Goal: Task Accomplishment & Management: Complete application form

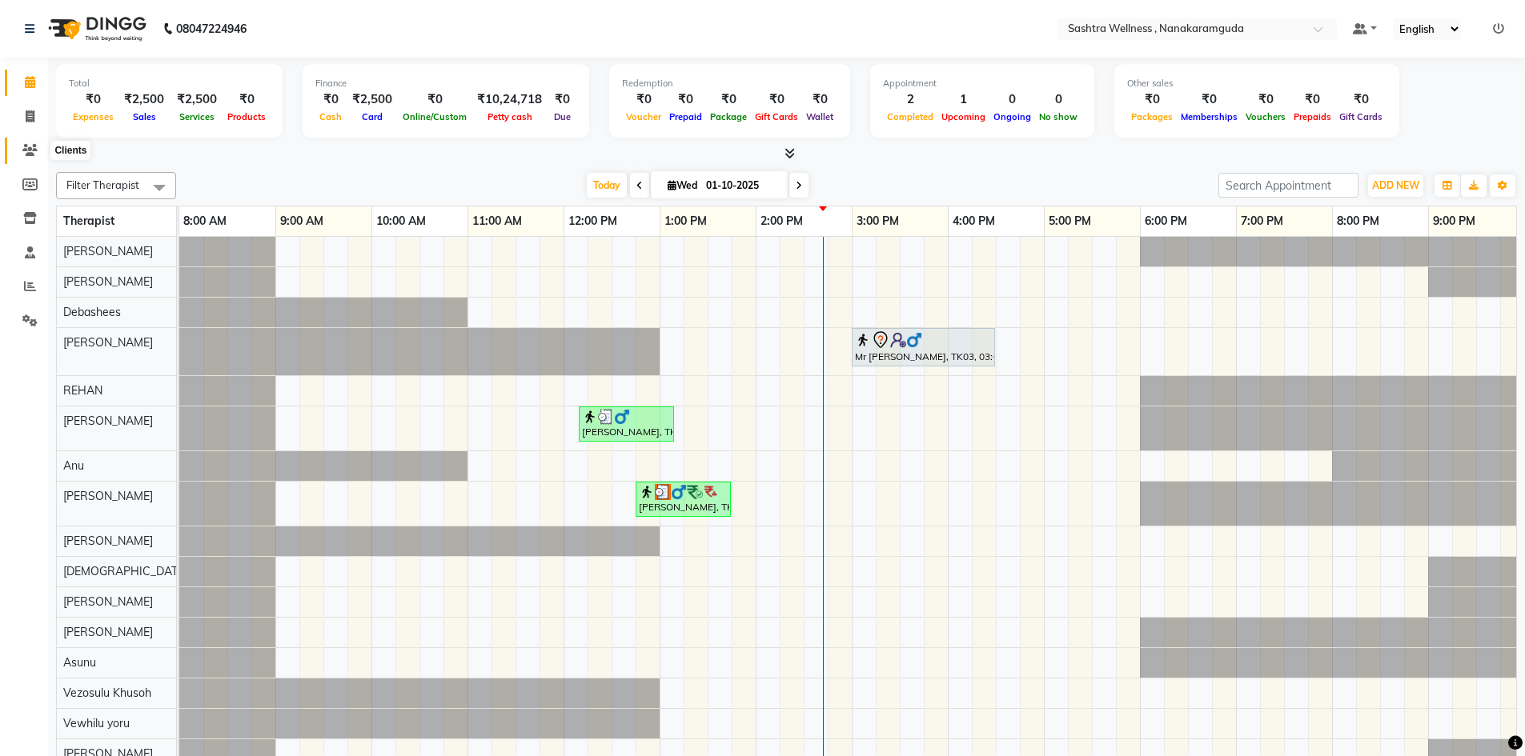
click at [30, 148] on icon at bounding box center [29, 150] width 15 height 12
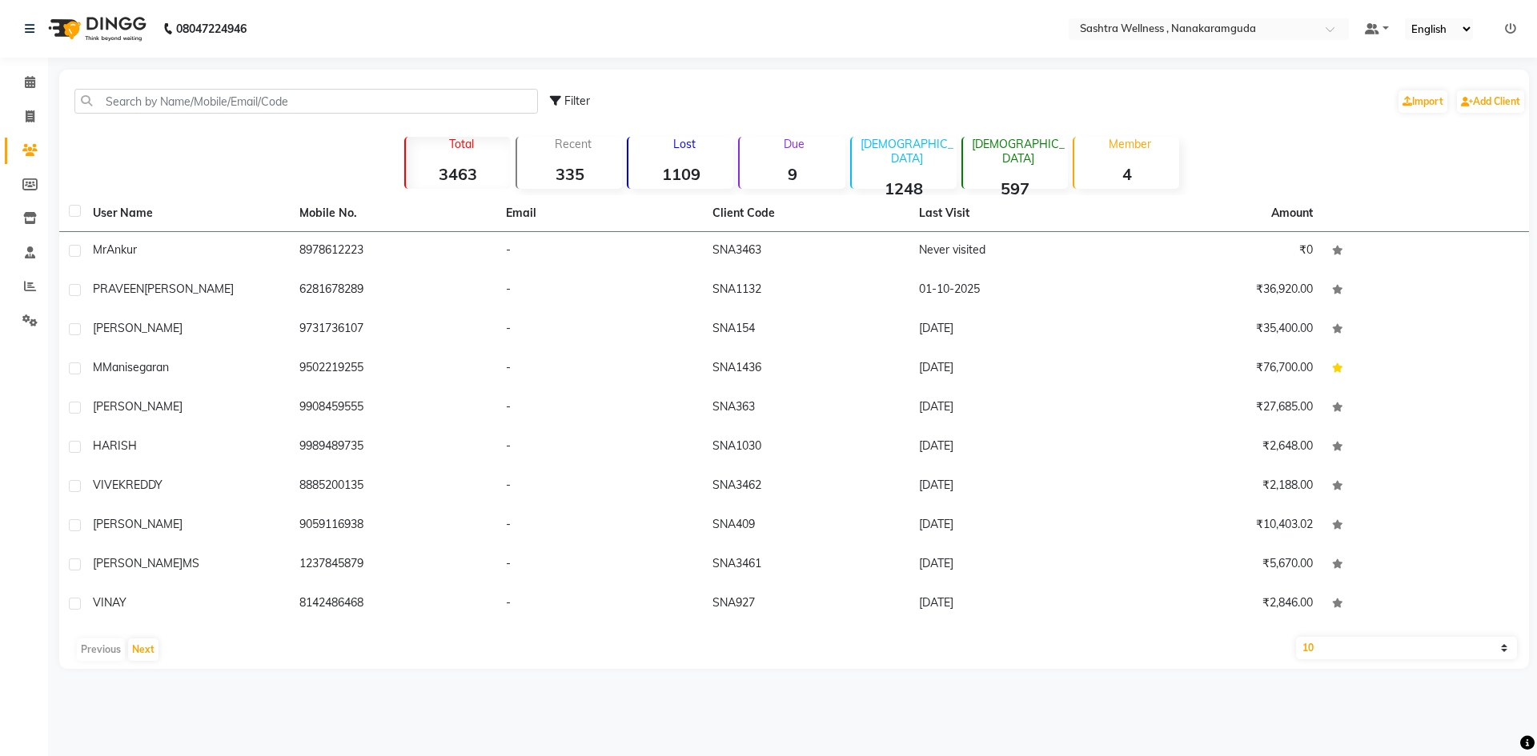
click at [704, 159] on div "Lost 1109" at bounding box center [680, 163] width 106 height 52
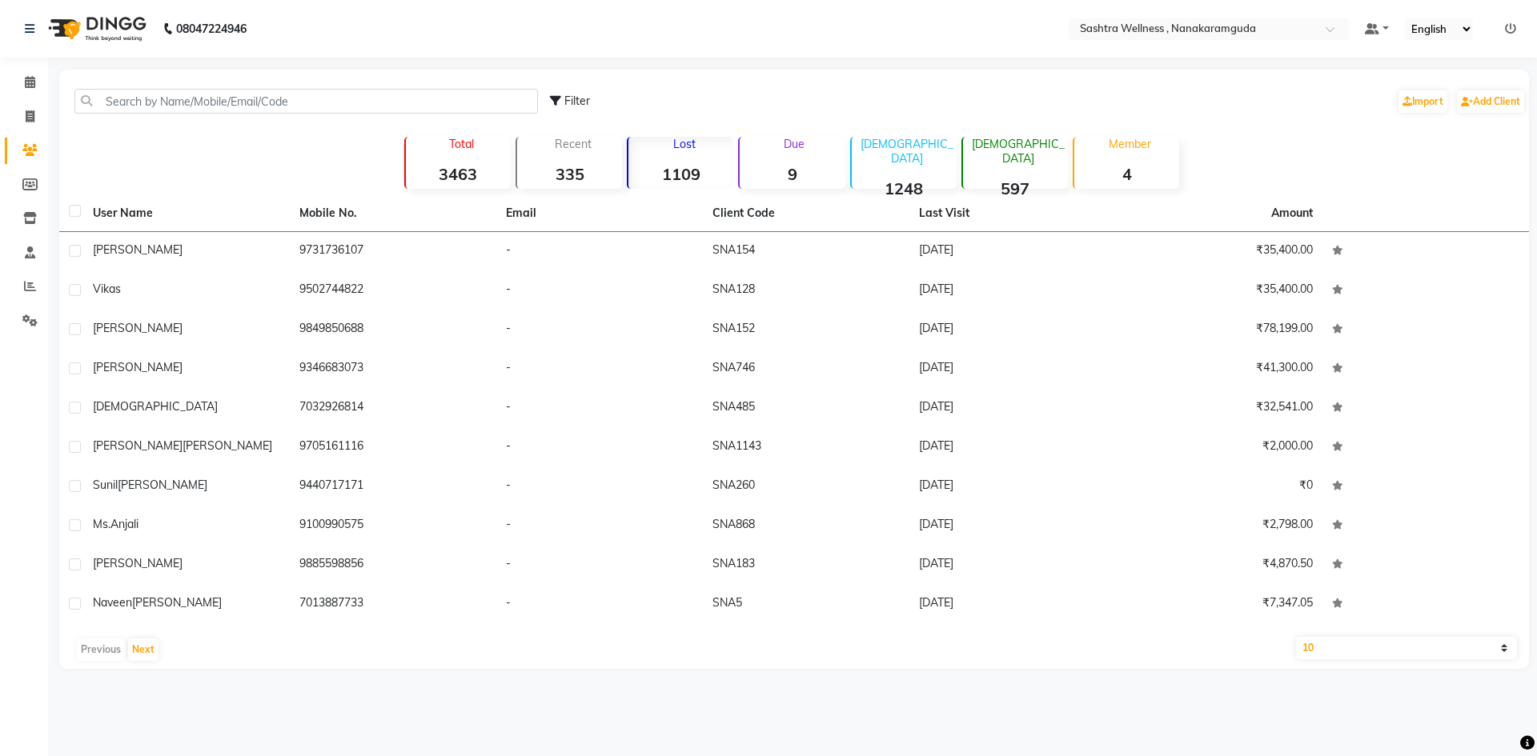
click at [704, 159] on div "Lost 1109" at bounding box center [680, 163] width 106 height 52
click at [39, 78] on span at bounding box center [30, 83] width 28 height 18
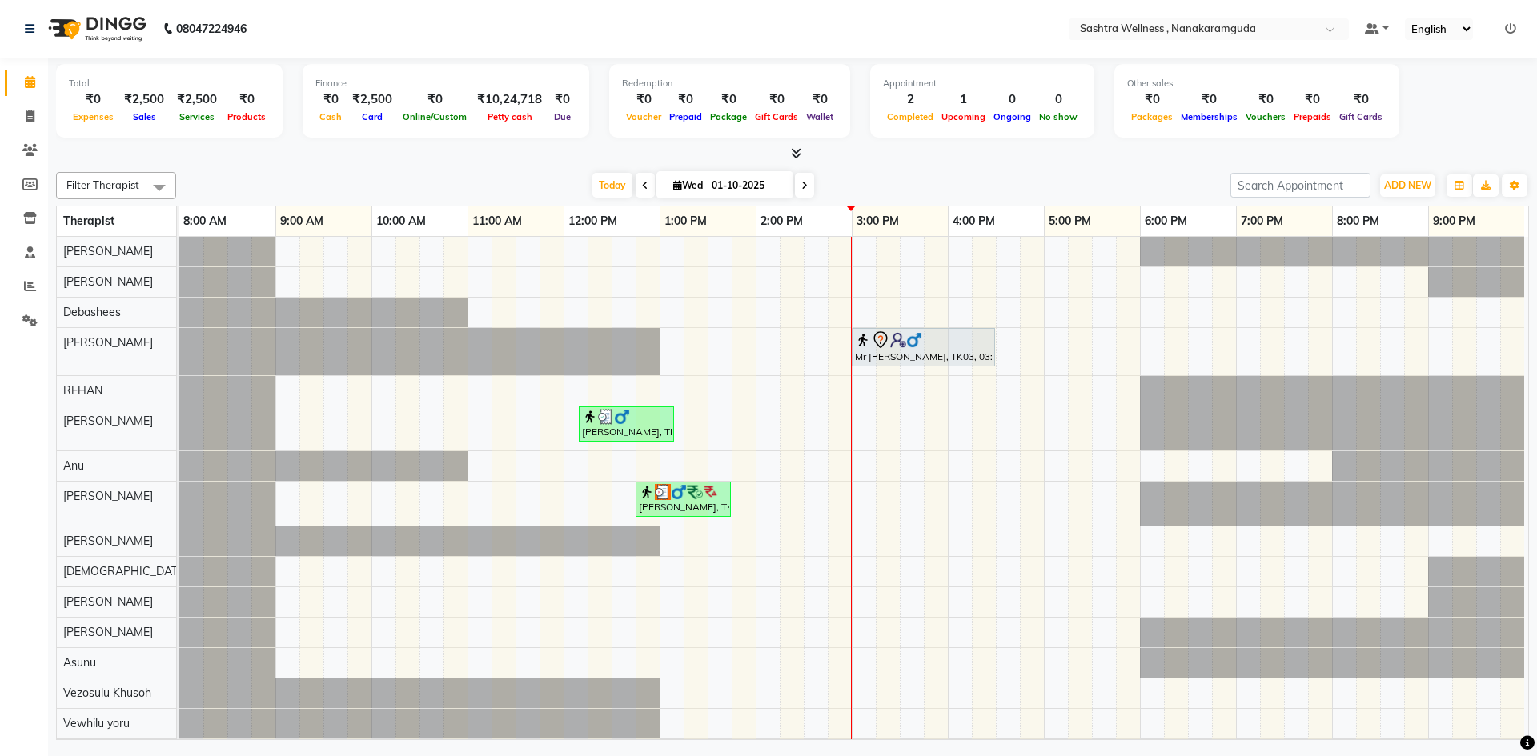
click at [867, 304] on div "Mr [PERSON_NAME], TK03, 03:00 PM-04:30 PM, CLASSIC MASSAGES -Aromatherapy (90 m…" at bounding box center [853, 503] width 1349 height 532
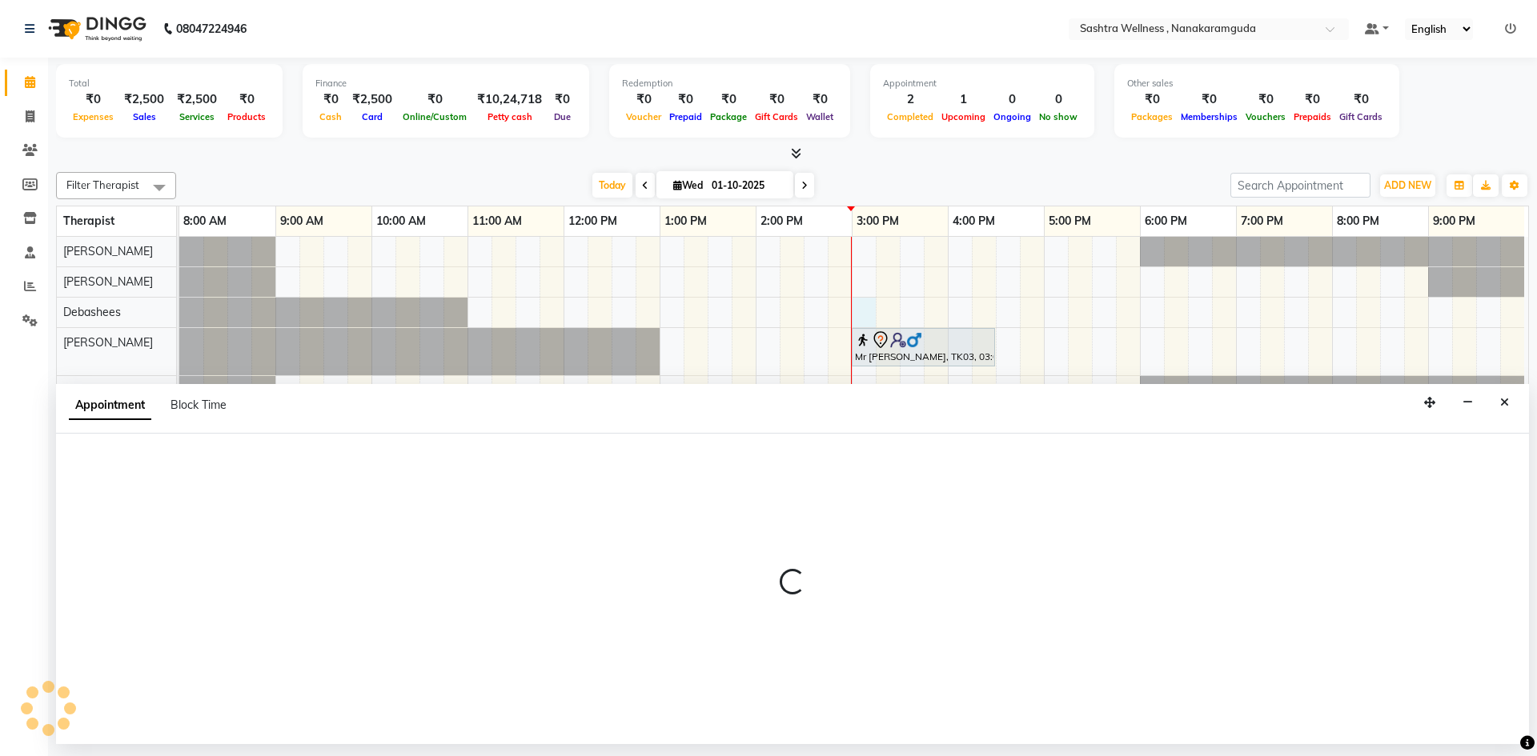
select select "75739"
select select "tentative"
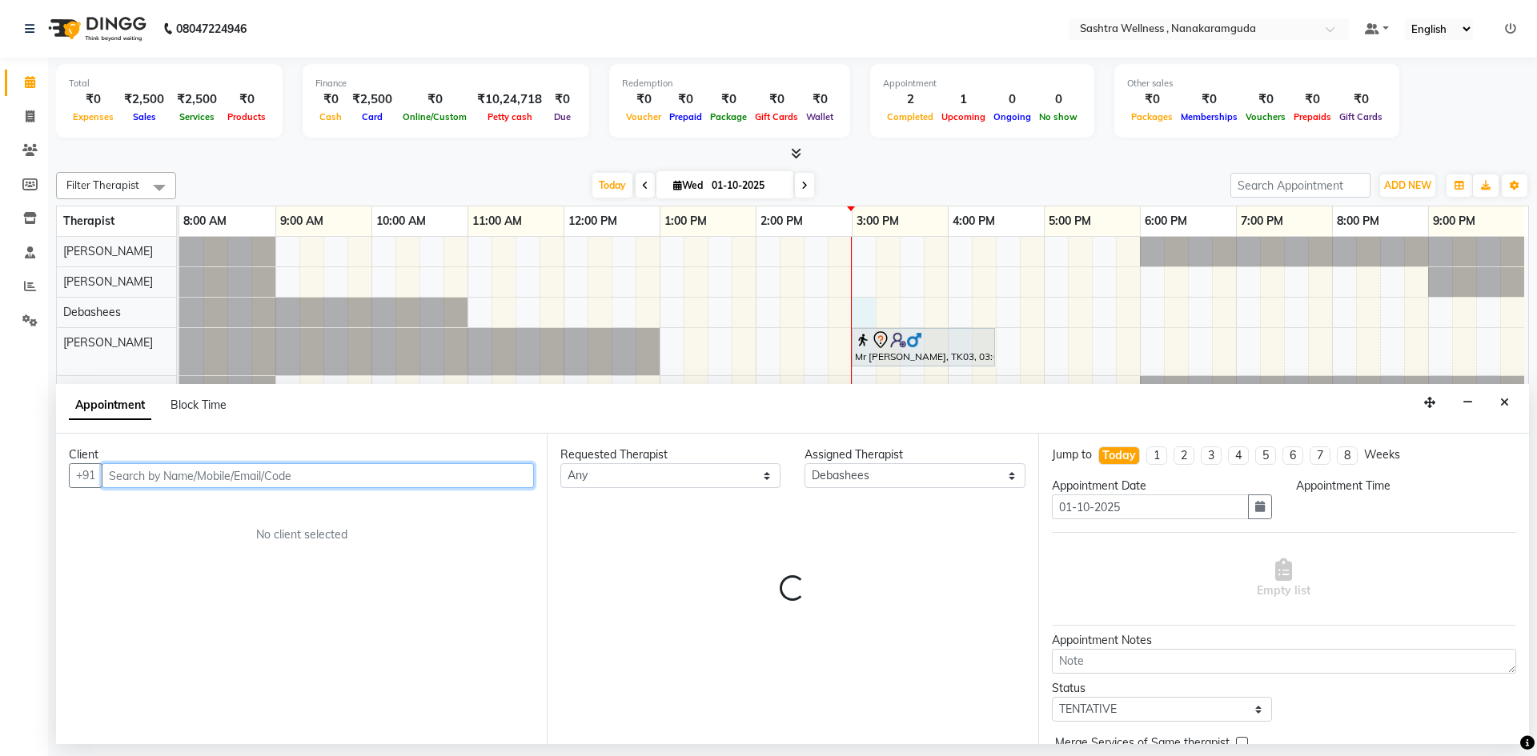
select select "900"
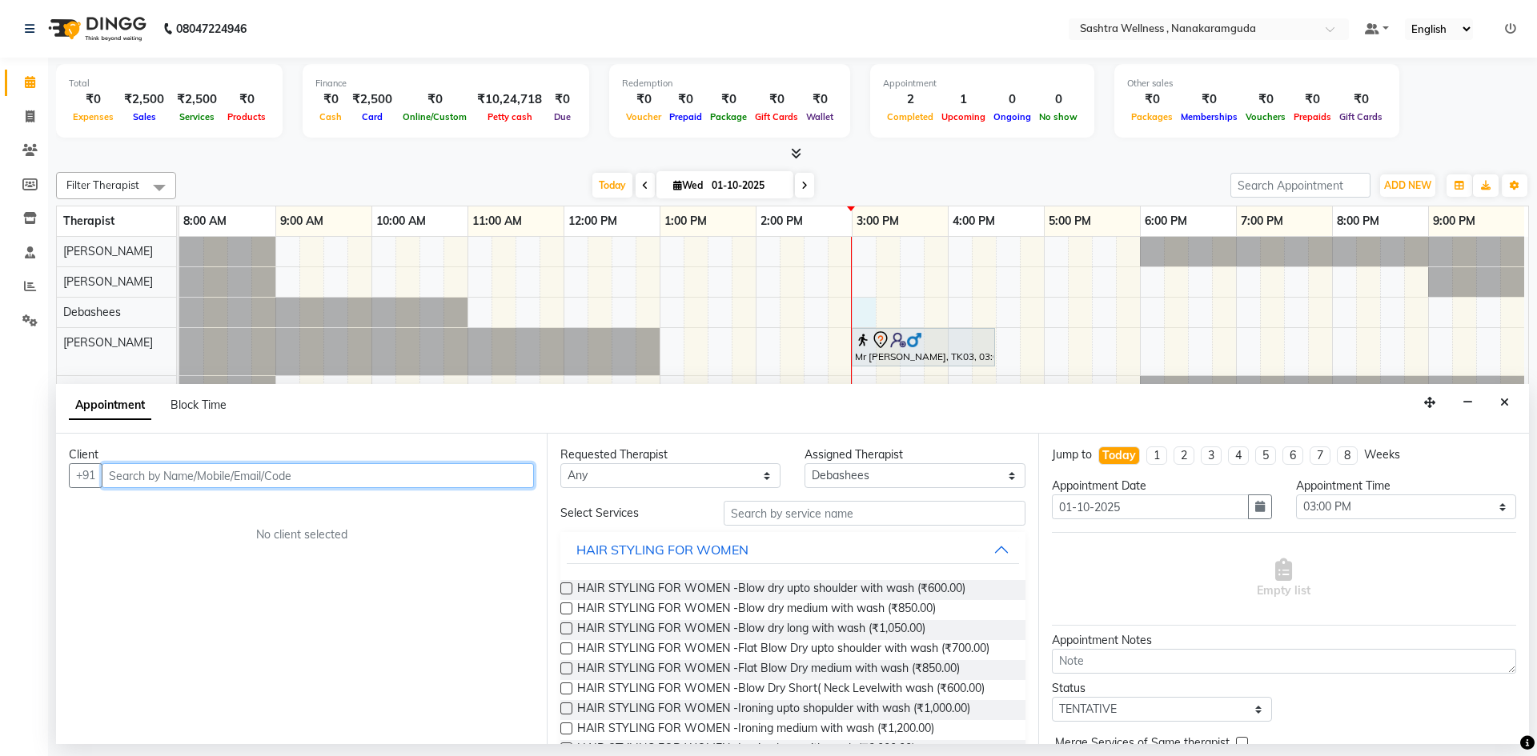
click at [194, 470] on input "text" at bounding box center [318, 475] width 432 height 25
type input "9810313973"
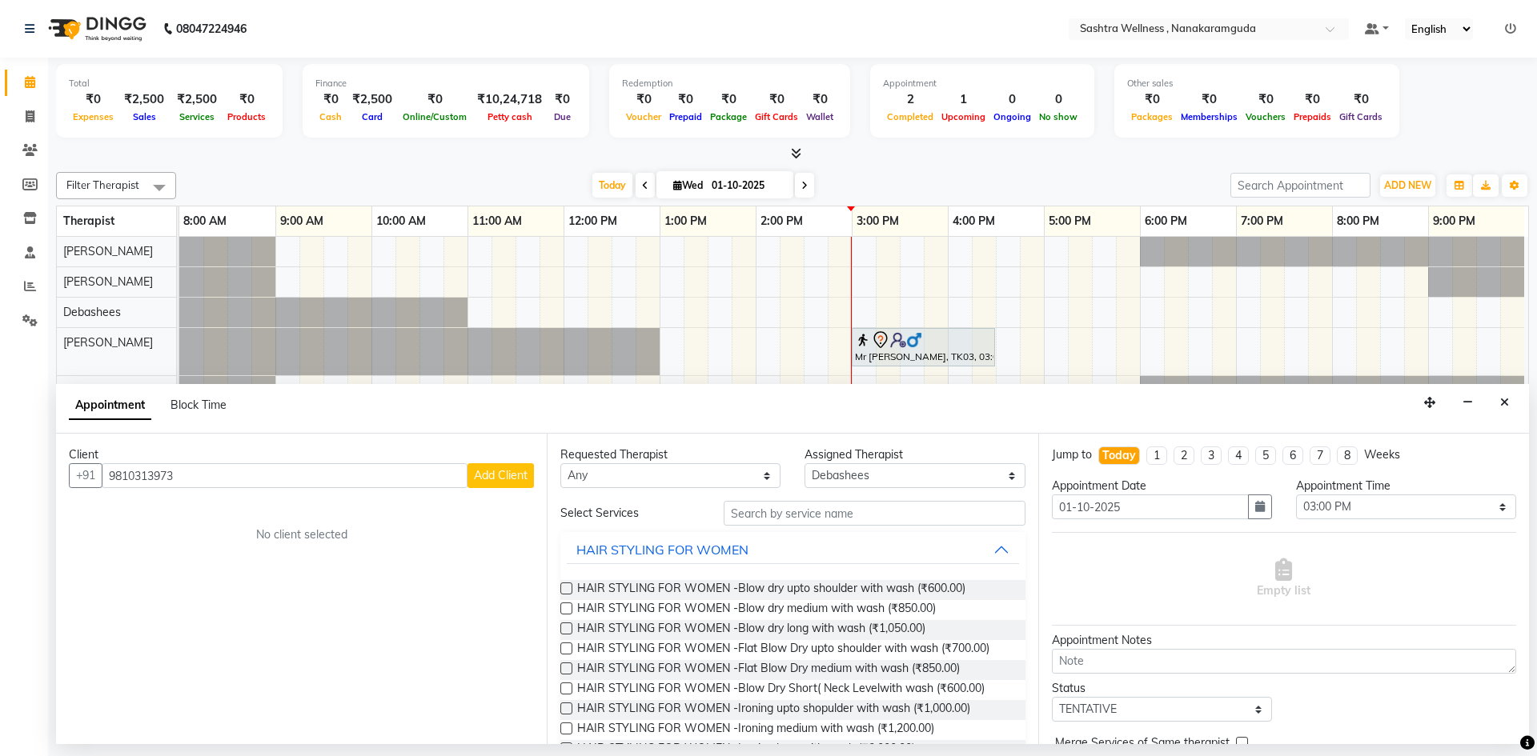
click at [511, 468] on span "Add Client" at bounding box center [501, 475] width 54 height 14
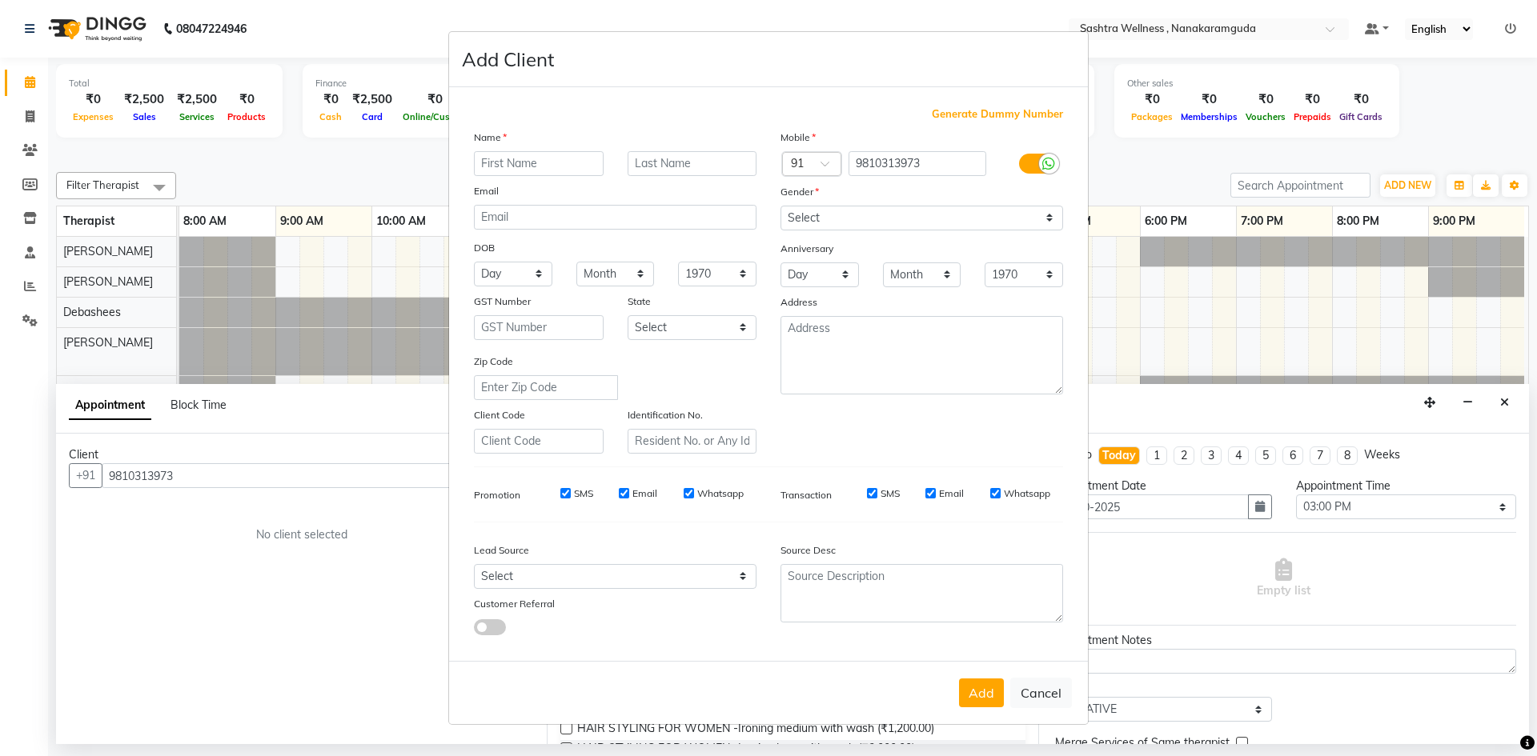
type input "P"
click at [540, 168] on input "M" at bounding box center [539, 163] width 130 height 25
click at [673, 157] on input "text" at bounding box center [692, 163] width 130 height 25
click at [553, 162] on input "Mr" at bounding box center [539, 163] width 130 height 25
type input "Ms"
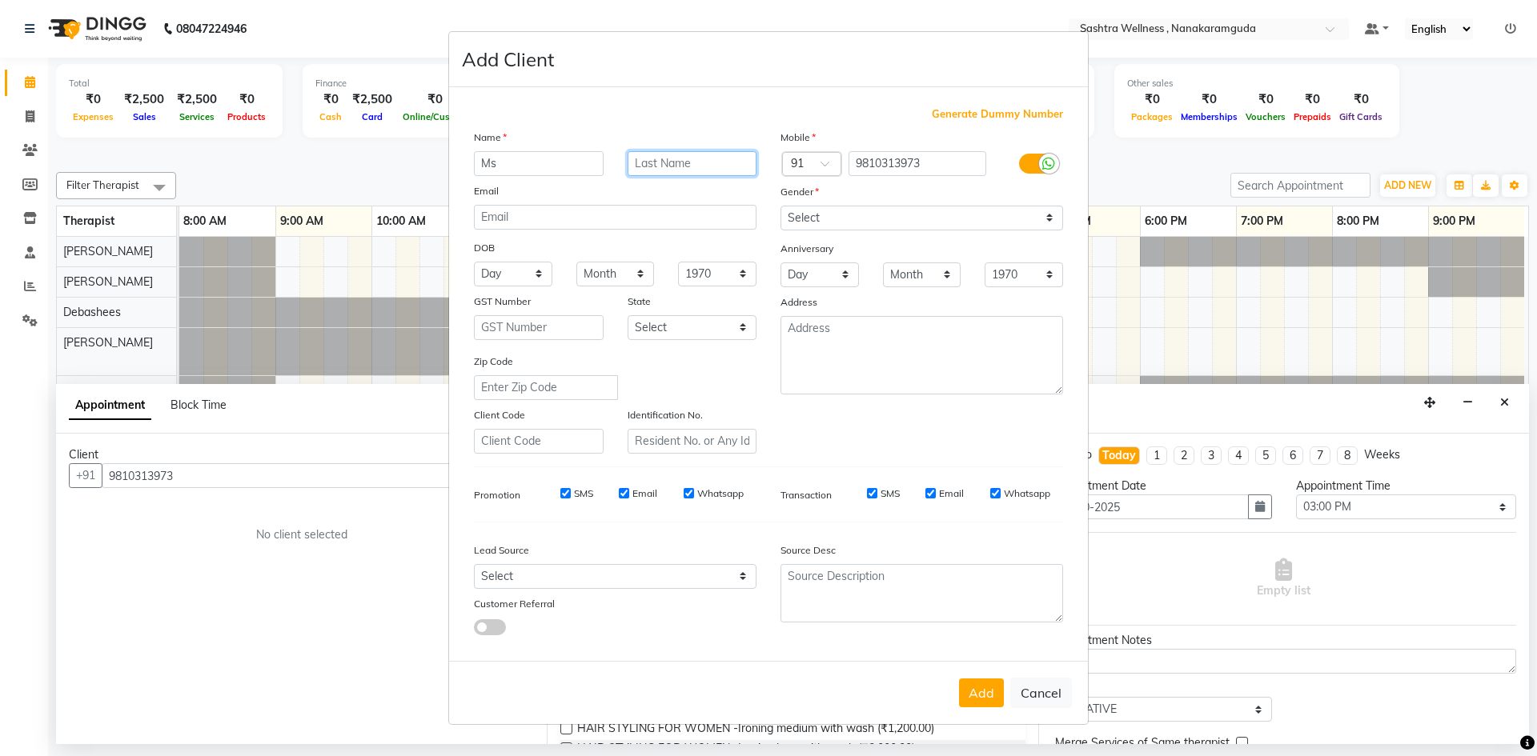
click at [648, 165] on input "text" at bounding box center [692, 163] width 130 height 25
type input "Priyanka"
click at [819, 213] on select "Select [DEMOGRAPHIC_DATA] [DEMOGRAPHIC_DATA] Other Prefer Not To Say" at bounding box center [921, 218] width 283 height 25
select select "[DEMOGRAPHIC_DATA]"
click at [780, 206] on select "Select [DEMOGRAPHIC_DATA] [DEMOGRAPHIC_DATA] Other Prefer Not To Say" at bounding box center [921, 218] width 283 height 25
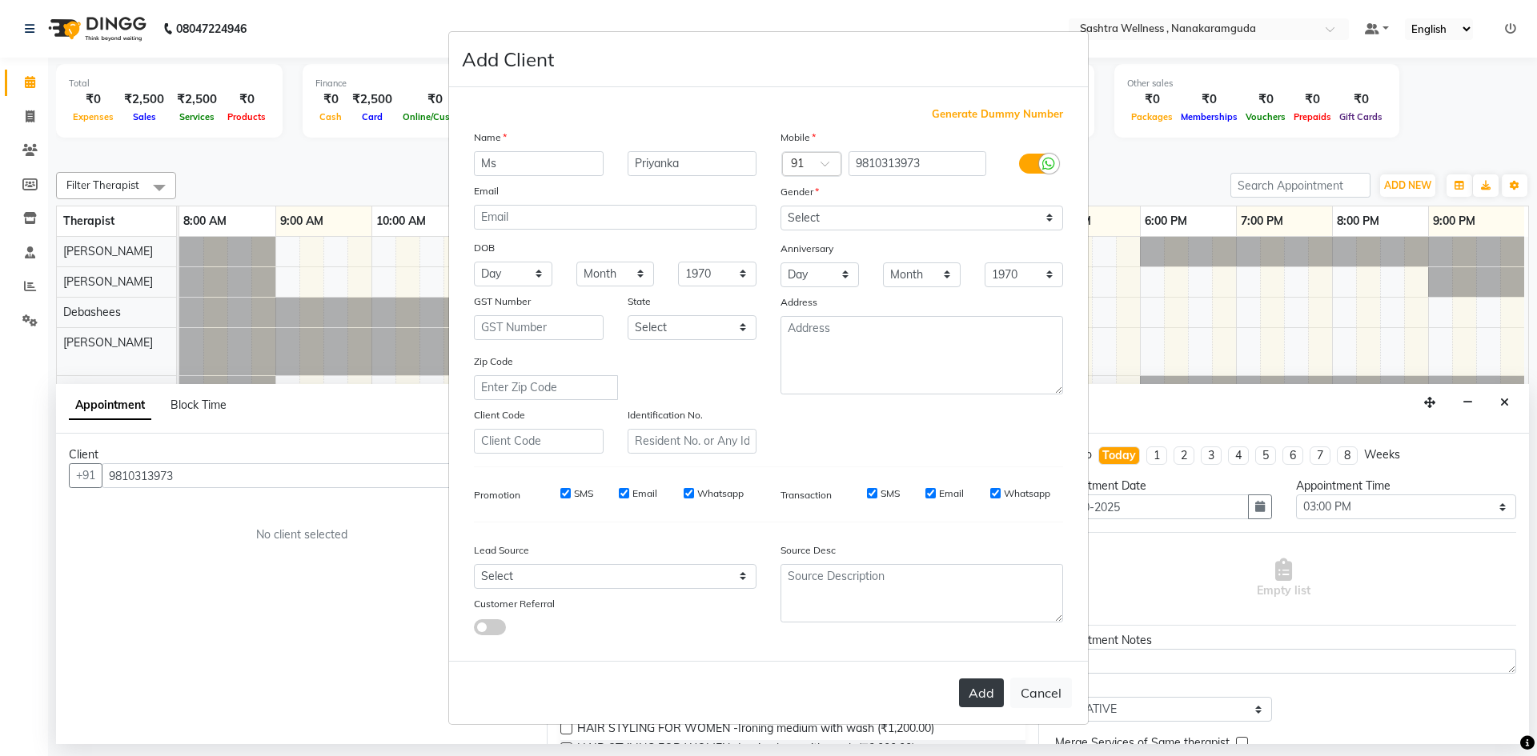
click at [993, 694] on button "Add" at bounding box center [981, 693] width 45 height 29
select select
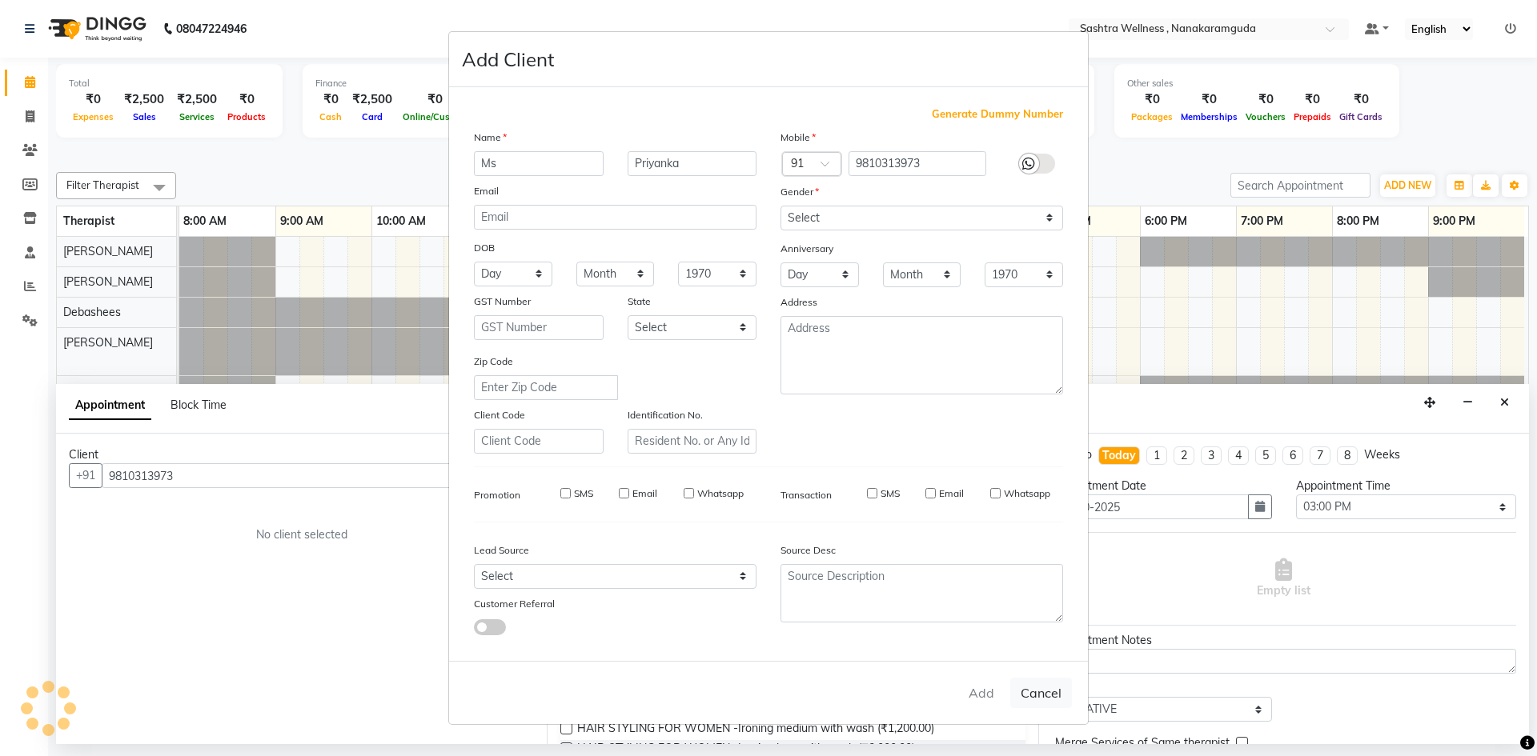
select select
checkbox input "false"
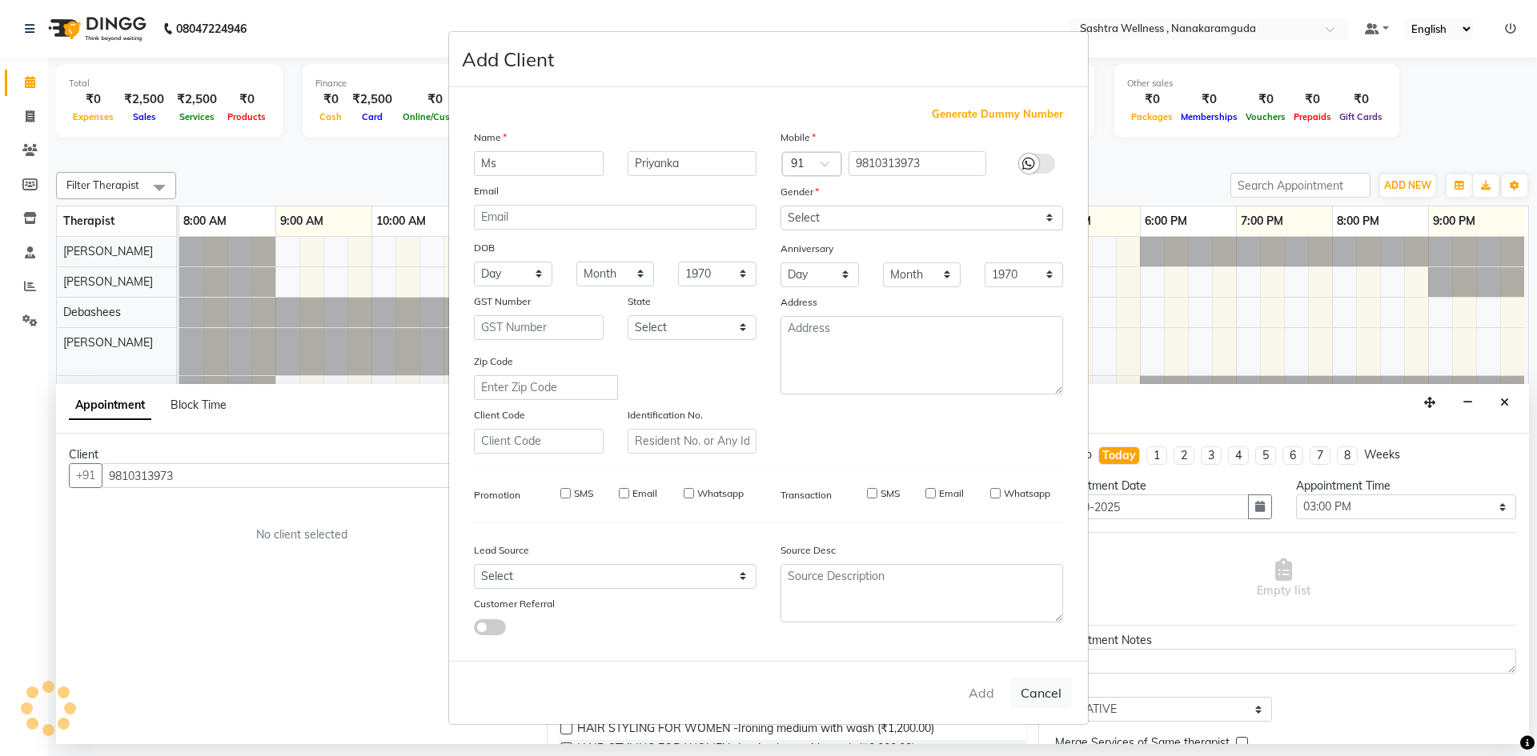
checkbox input "false"
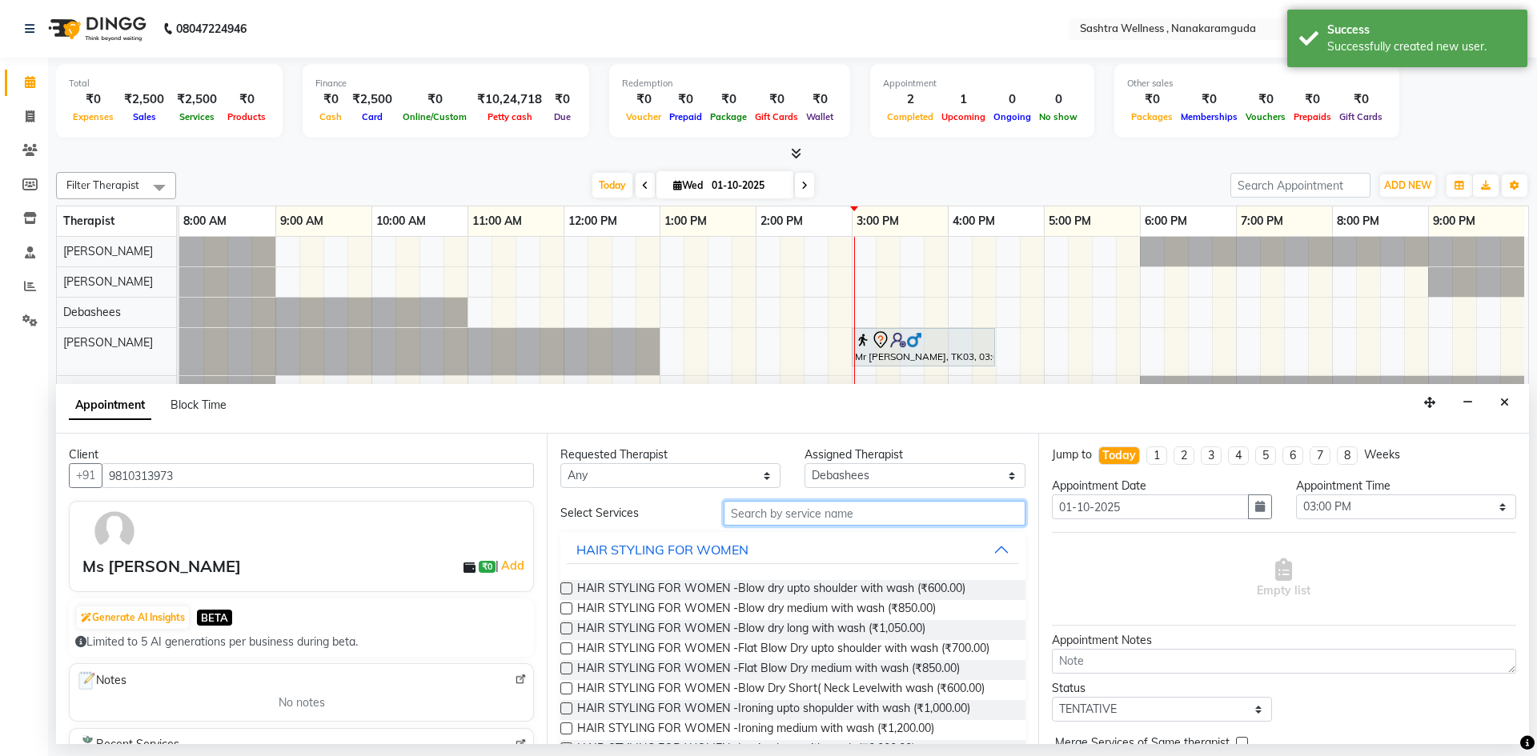
click at [896, 520] on input "text" at bounding box center [875, 513] width 302 height 25
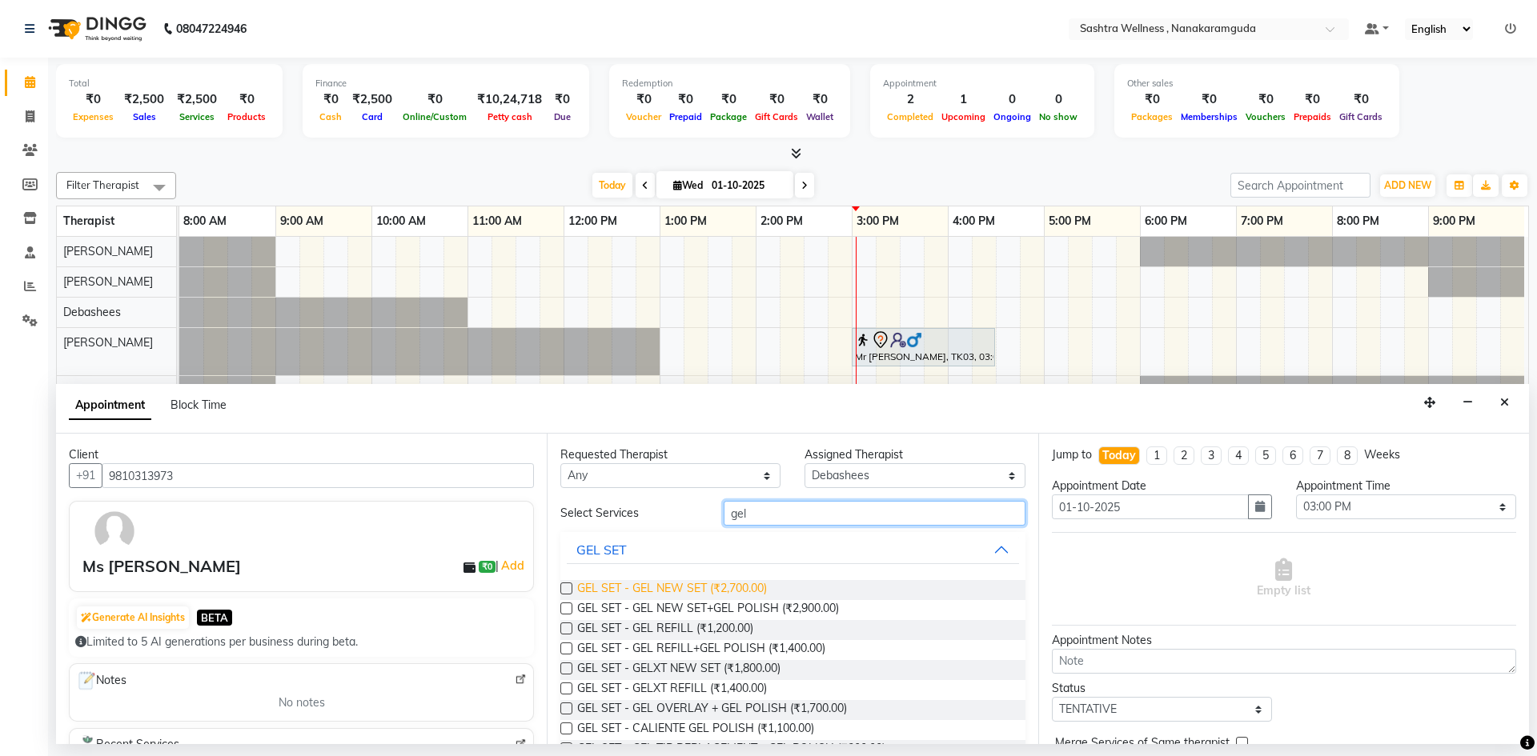
type input "gel"
click at [702, 591] on span "GEL SET - GEL NEW SET (₹2,700.00)" at bounding box center [672, 590] width 190 height 20
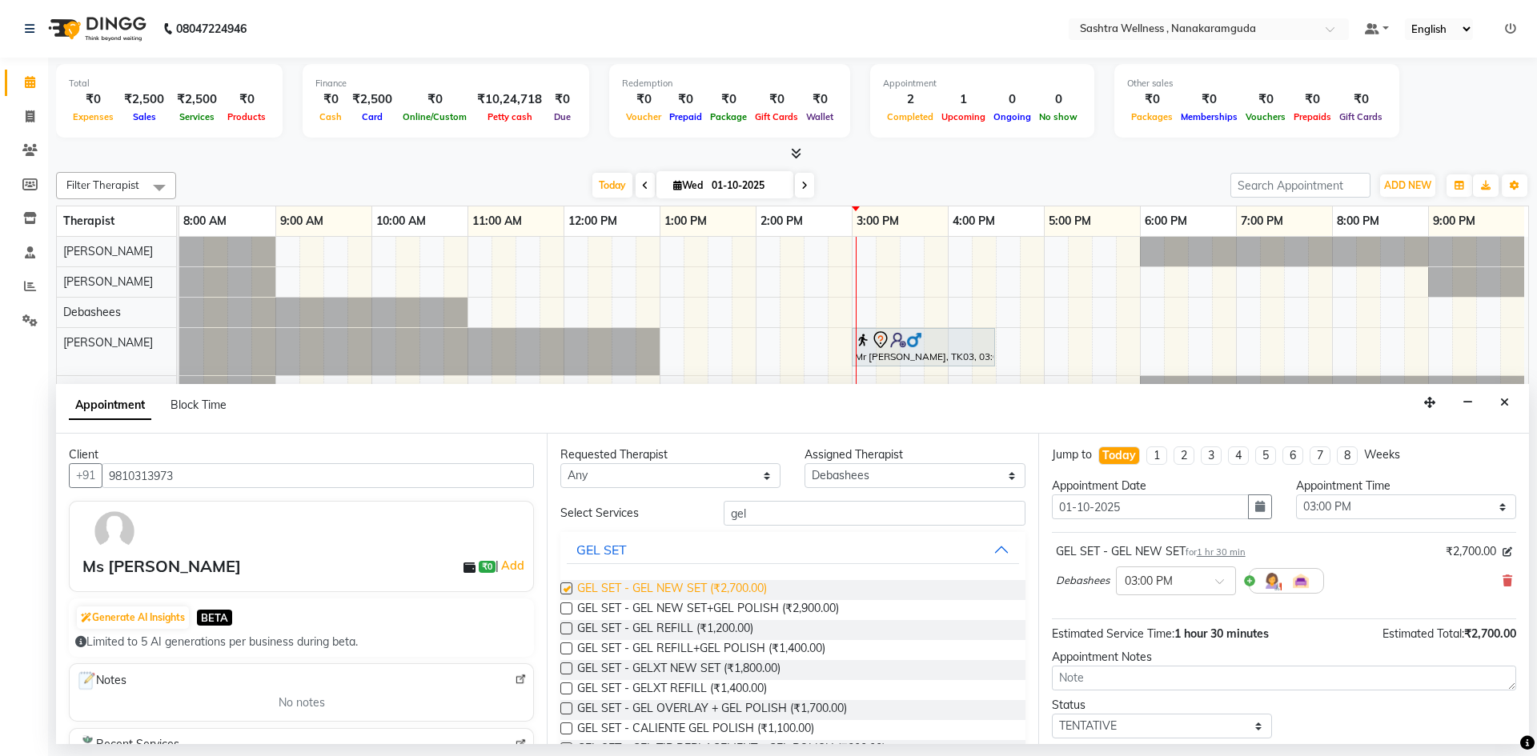
checkbox input "false"
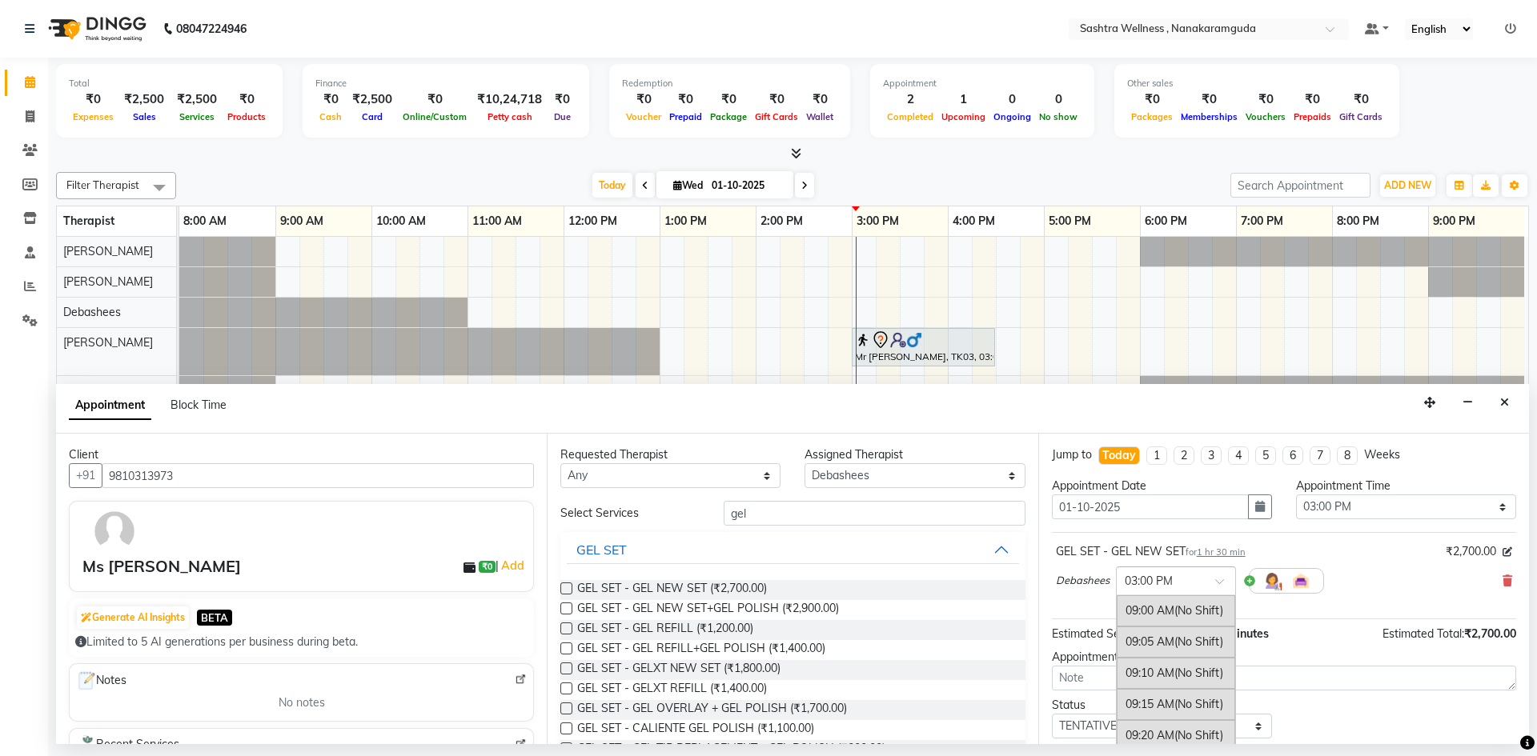
click at [1169, 587] on input "text" at bounding box center [1160, 579] width 70 height 17
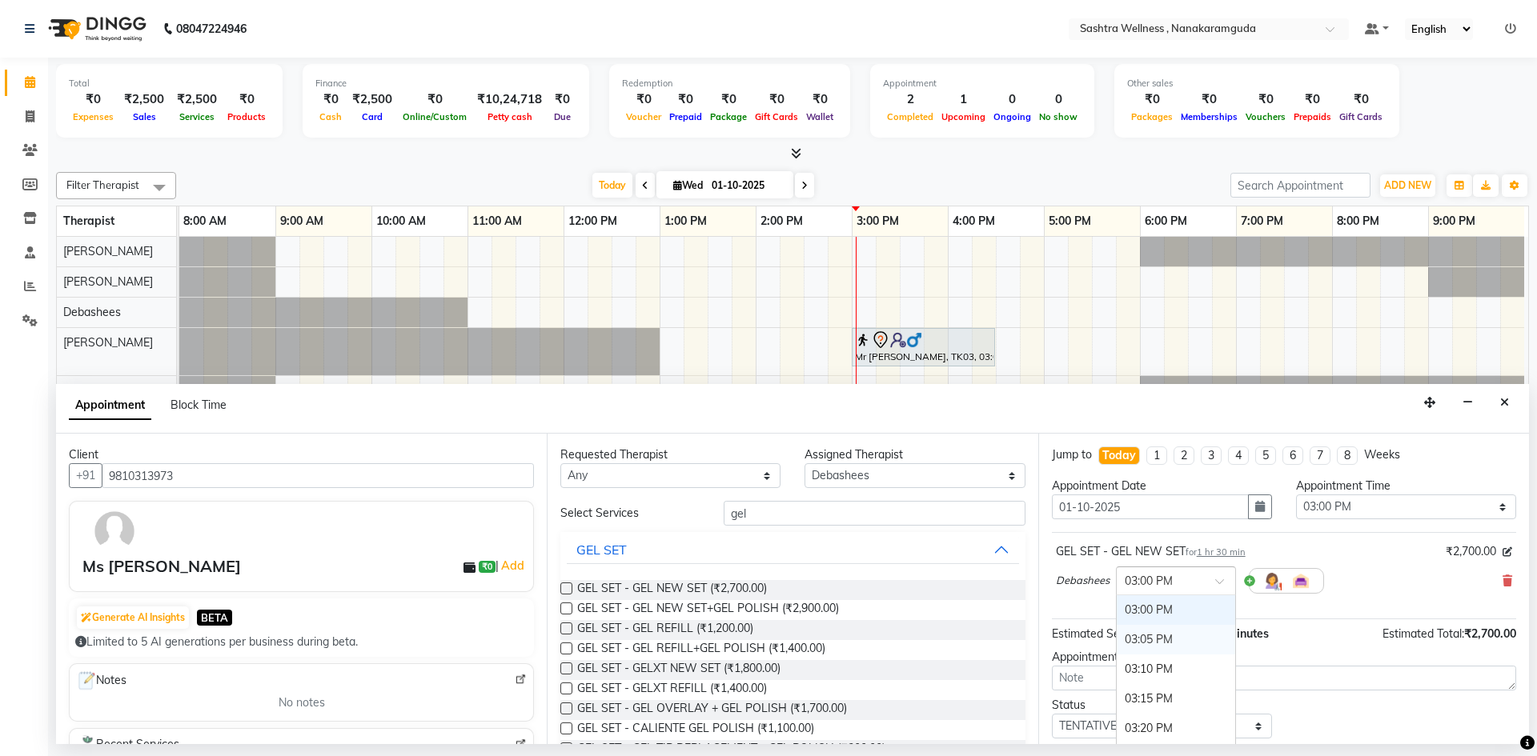
click at [1180, 635] on div "03:05 PM" at bounding box center [1176, 640] width 118 height 30
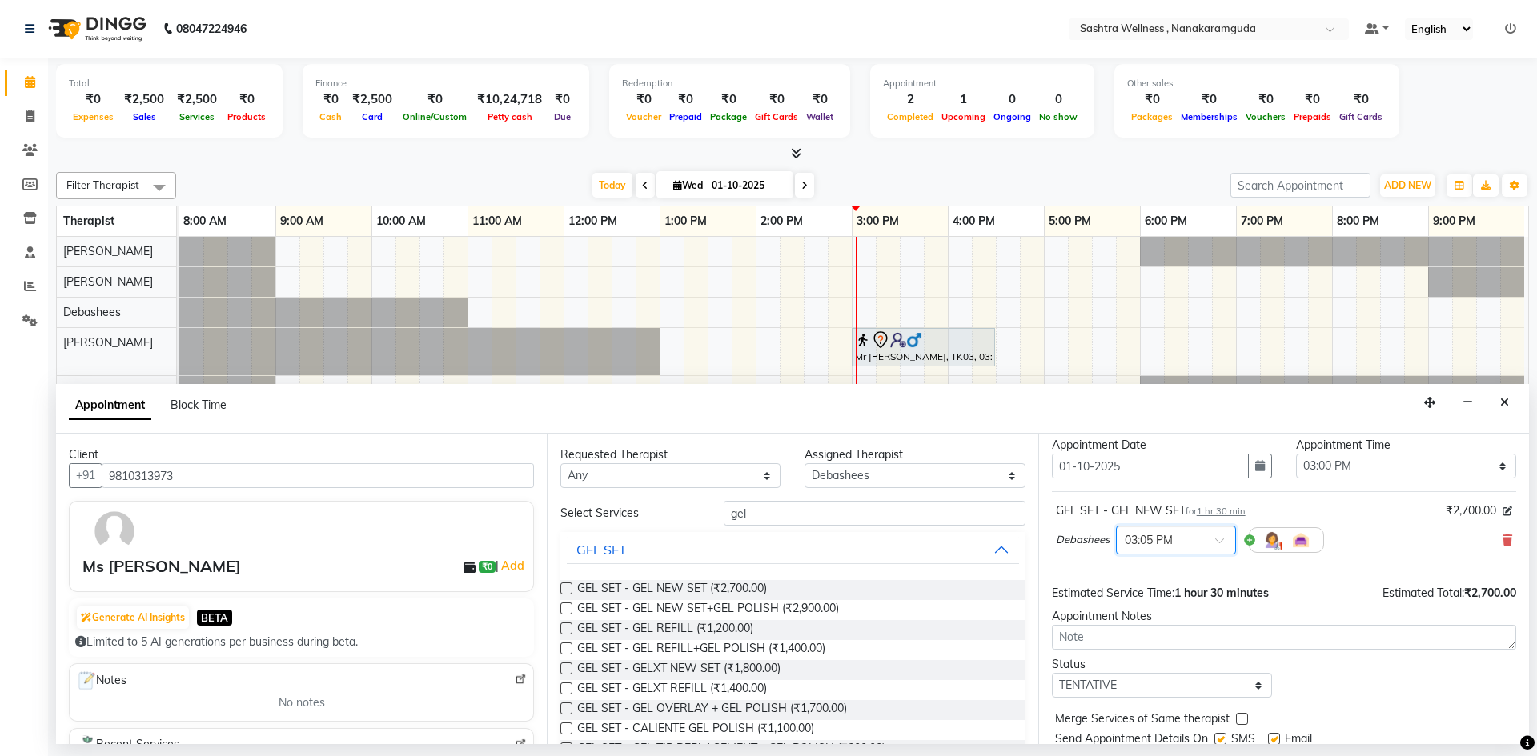
scroll to position [95, 0]
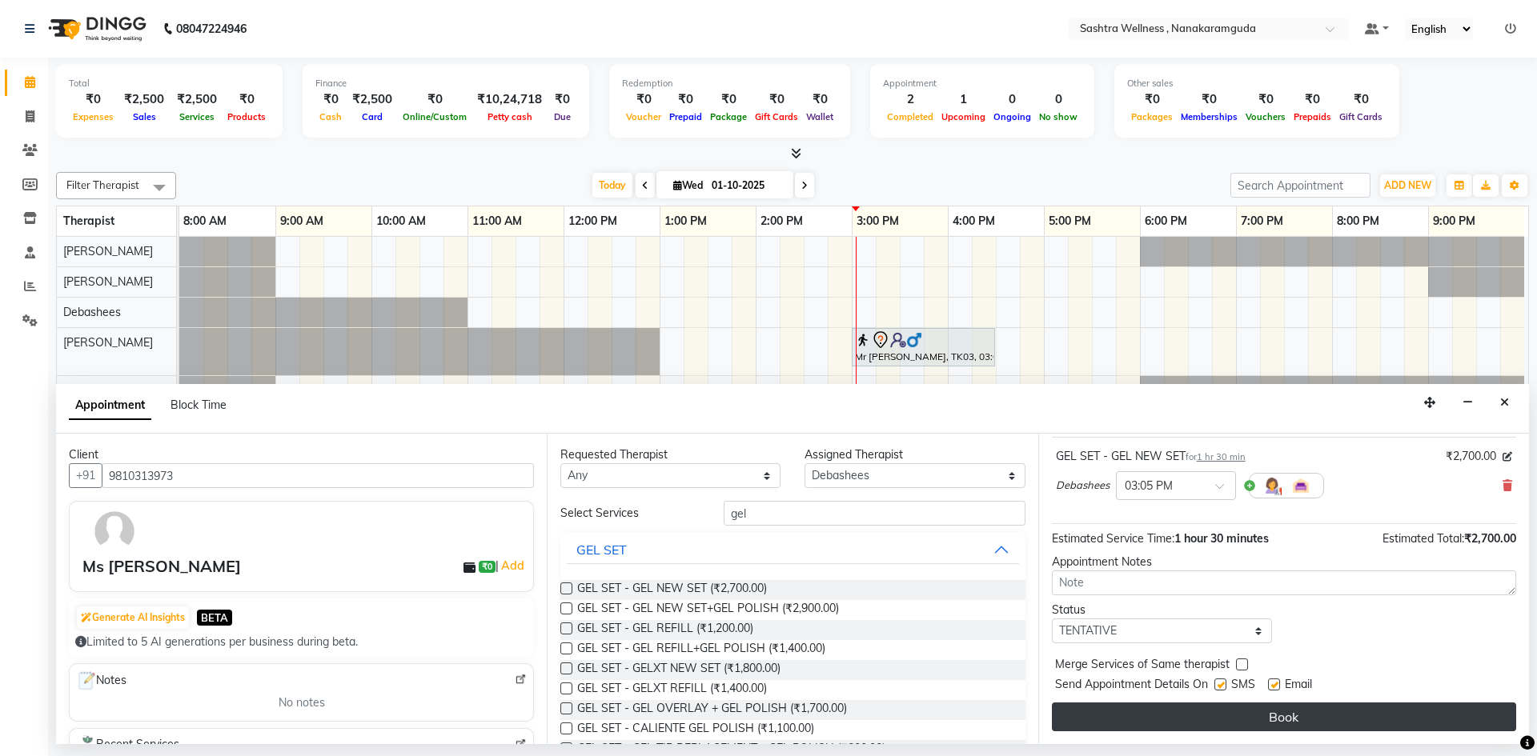
click at [1219, 705] on button "Book" at bounding box center [1284, 717] width 464 height 29
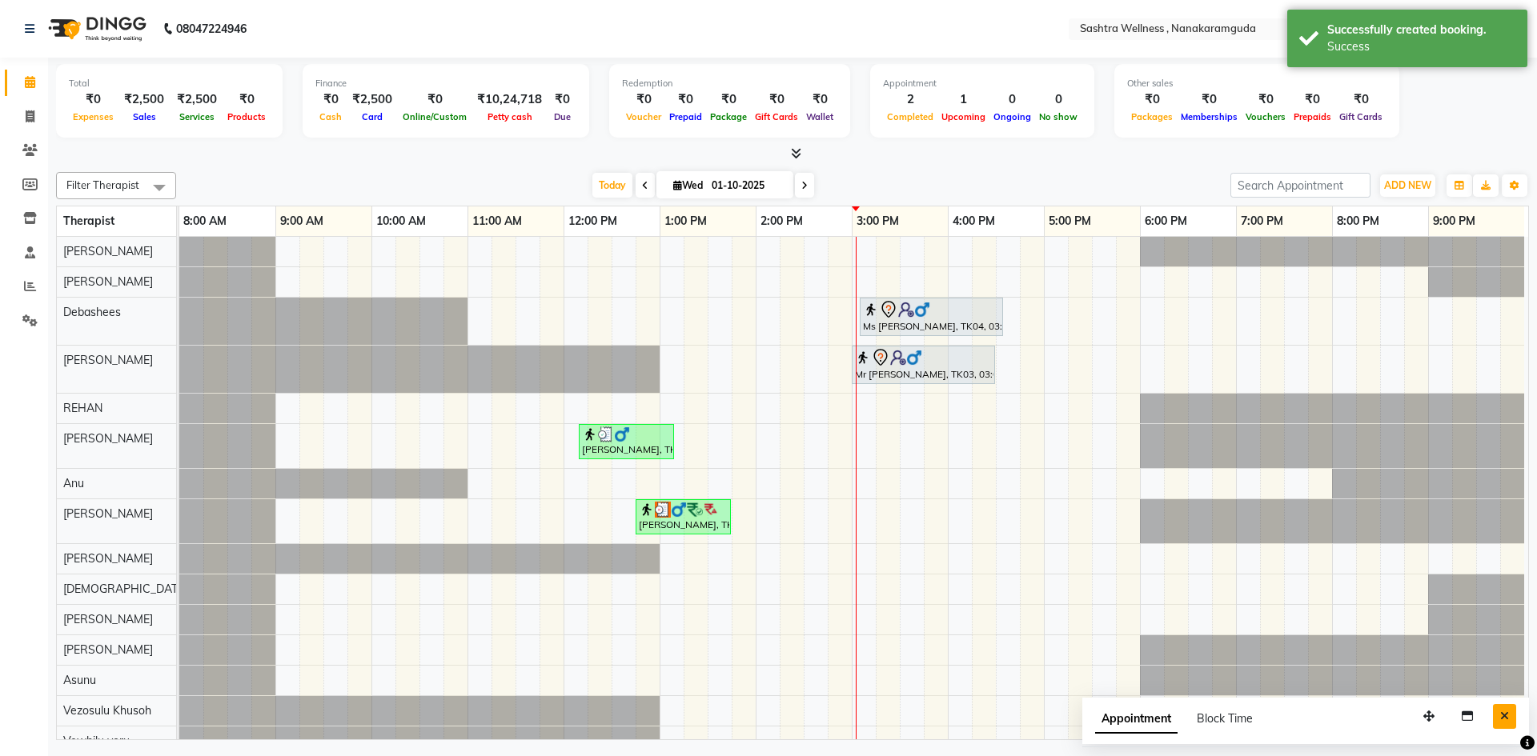
click at [1508, 715] on icon "Close" at bounding box center [1504, 716] width 9 height 11
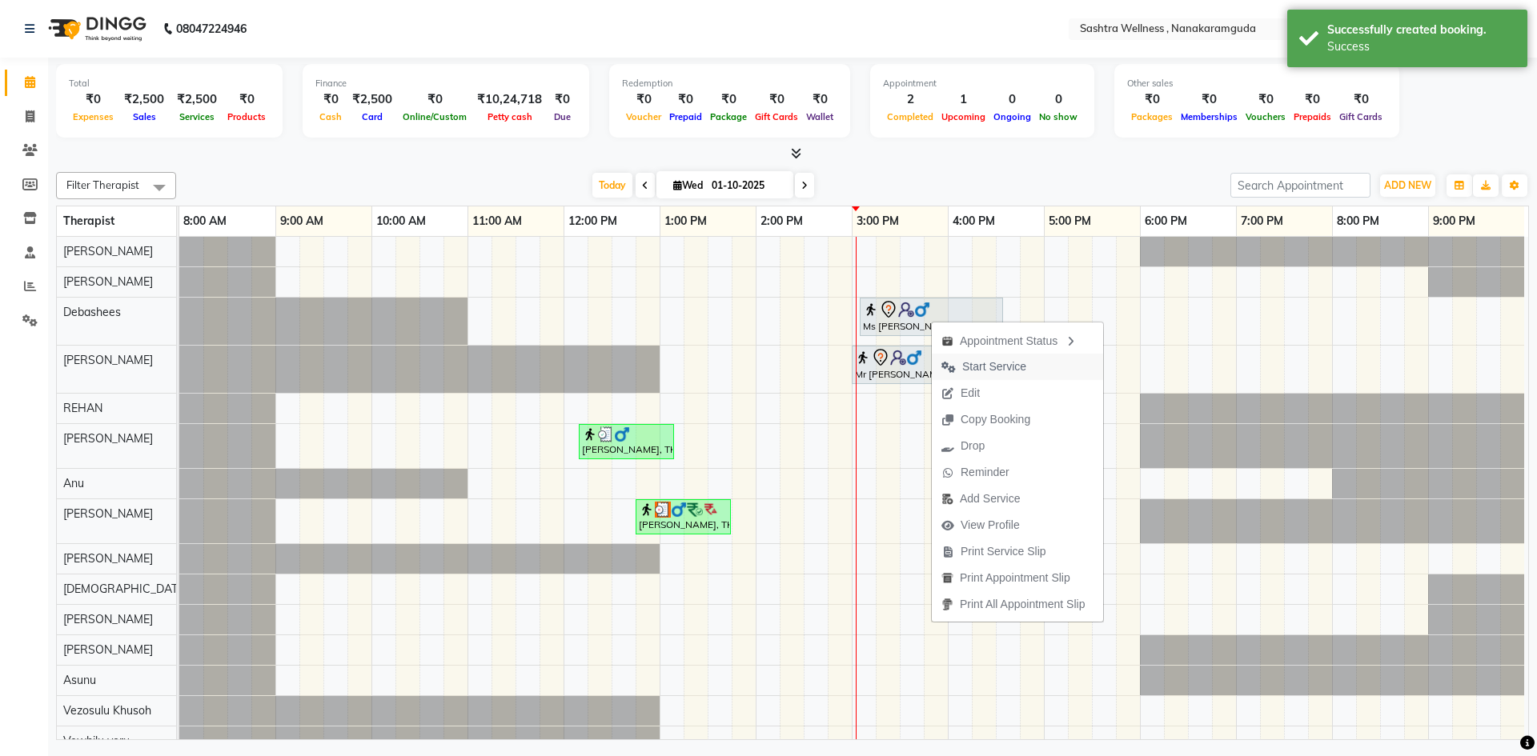
click at [993, 365] on span "Start Service" at bounding box center [994, 367] width 64 height 17
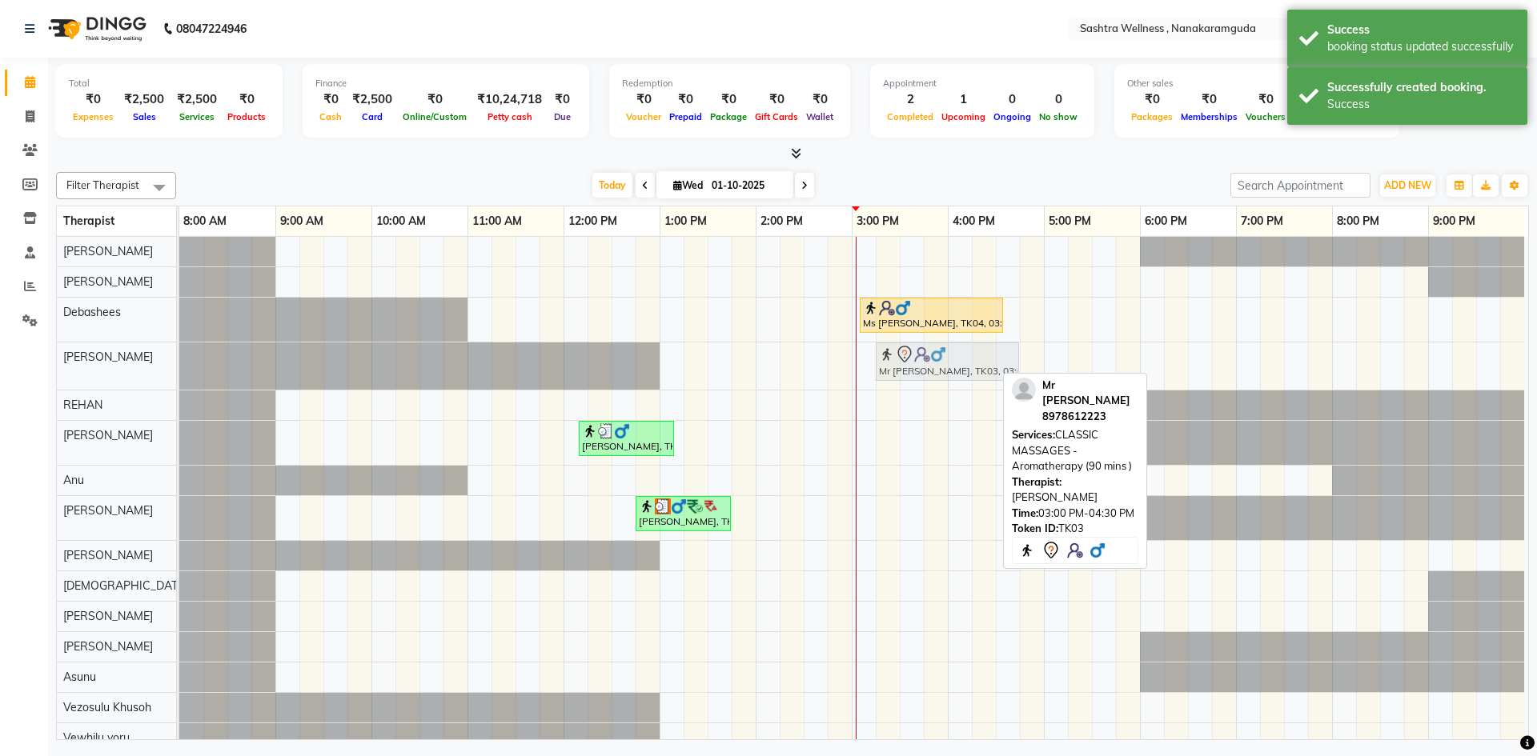
drag, startPoint x: 889, startPoint y: 364, endPoint x: 904, endPoint y: 364, distance: 14.4
click at [179, 364] on div "Mr [PERSON_NAME], TK03, 03:00 PM-04:30 PM, CLASSIC MASSAGES -Aromatherapy (90 m…" at bounding box center [179, 366] width 0 height 47
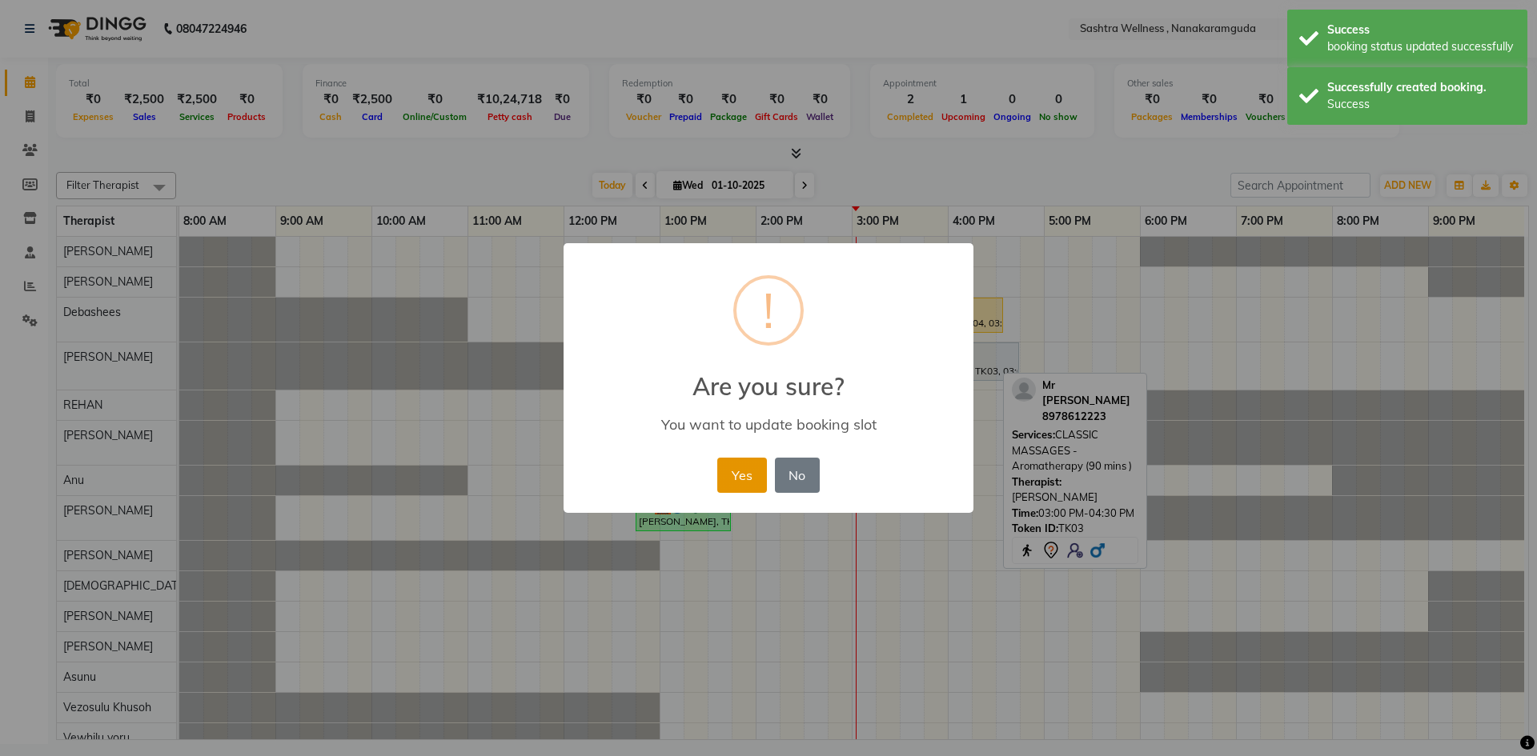
click at [754, 470] on button "Yes" at bounding box center [741, 475] width 49 height 35
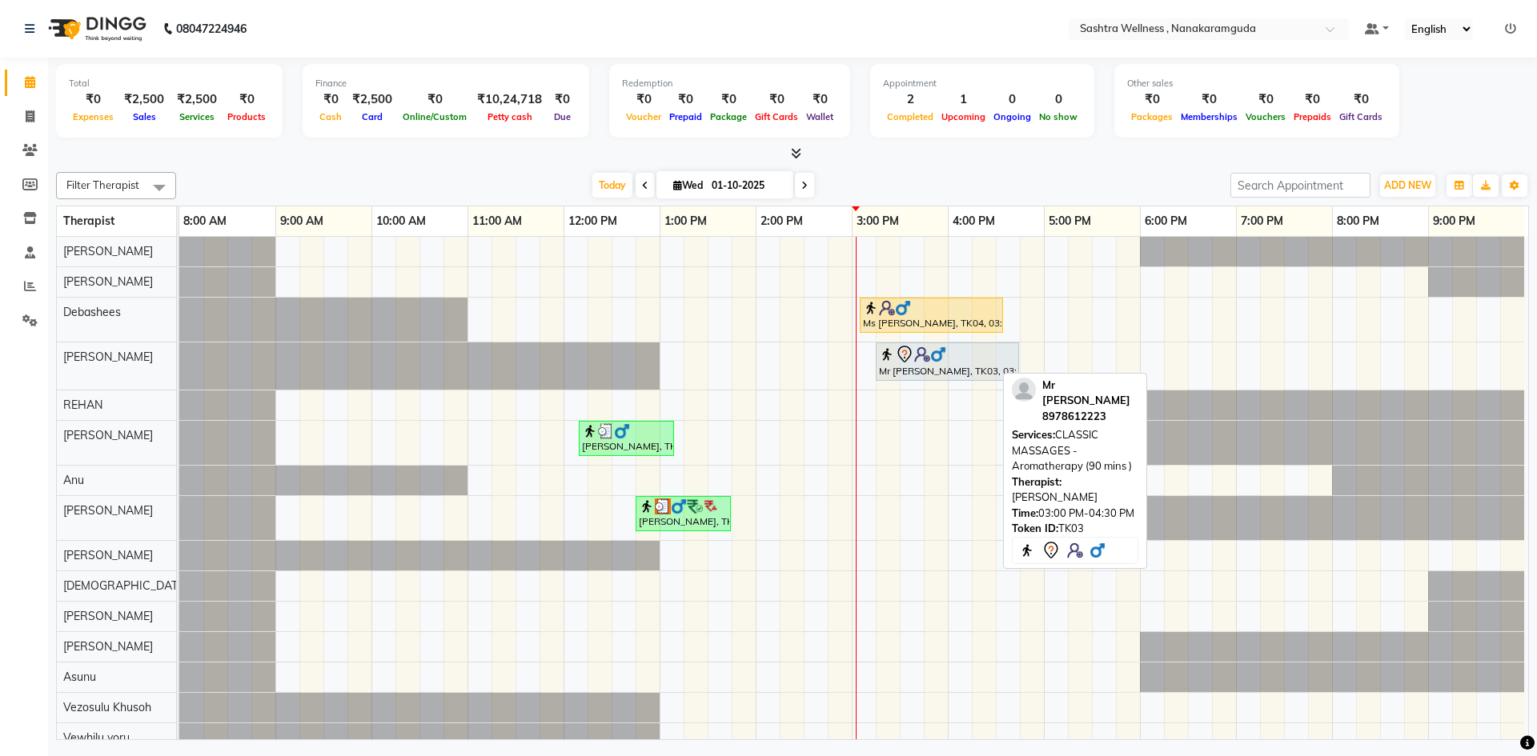
click at [1502, 24] on ul "Default Panel My Panel English ENGLISH Español العربية मराठी हिंदी ગુજરાતી தமிழ…" at bounding box center [1440, 29] width 167 height 22
click at [1514, 26] on icon at bounding box center [1510, 28] width 11 height 11
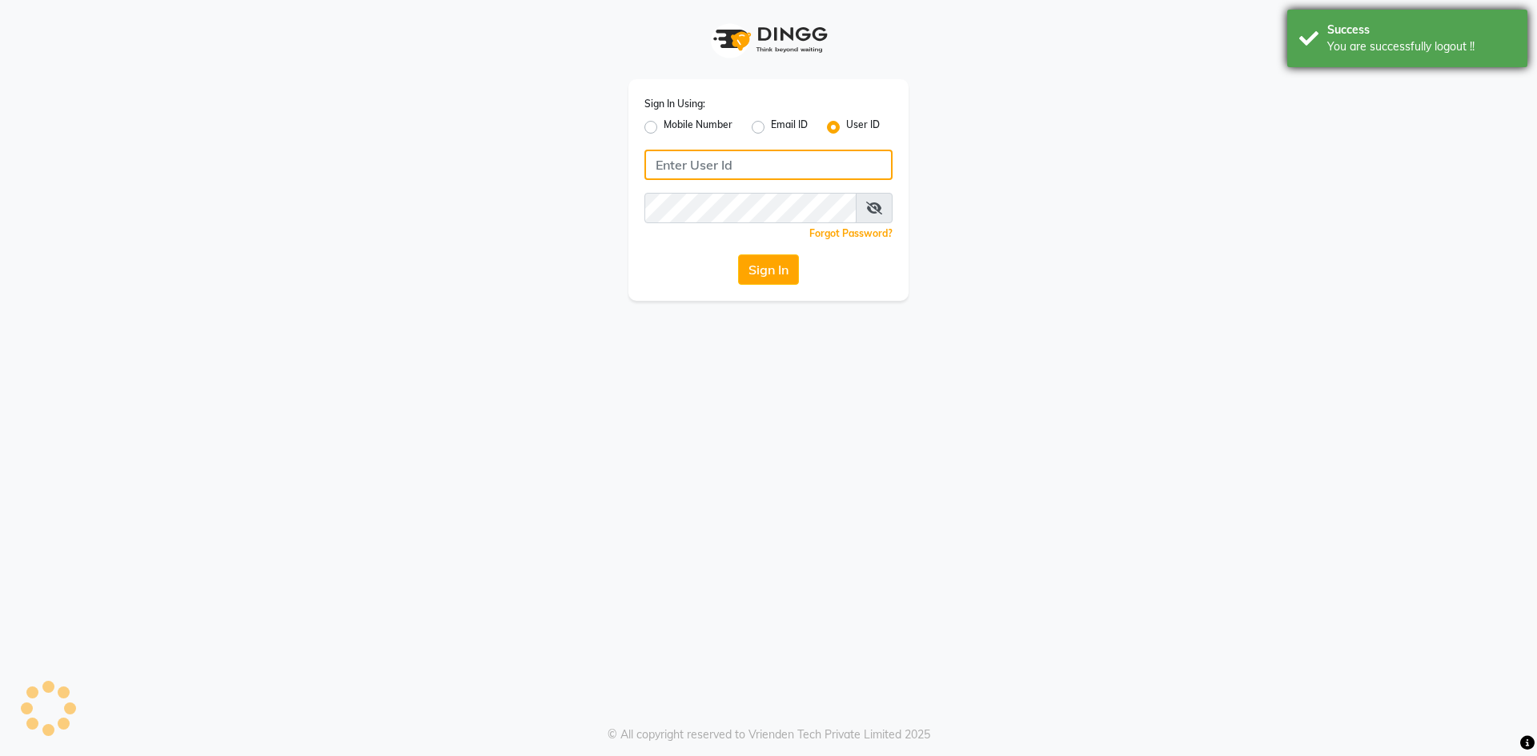
type input "9281094731"
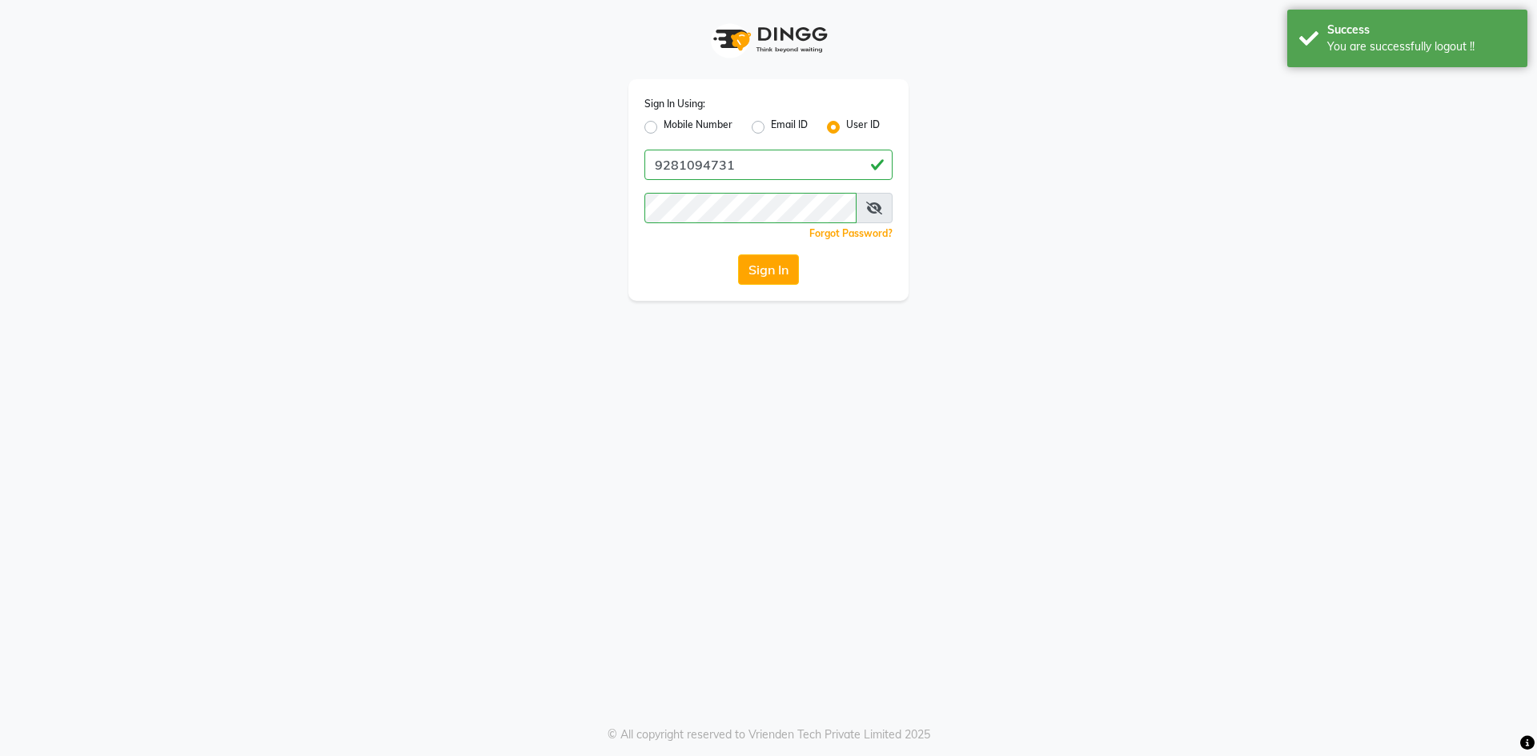
drag, startPoint x: 668, startPoint y: 127, endPoint x: 756, endPoint y: 149, distance: 90.7
click at [668, 127] on label "Mobile Number" at bounding box center [698, 127] width 69 height 19
click at [784, 159] on input "9281094731" at bounding box center [768, 165] width 248 height 30
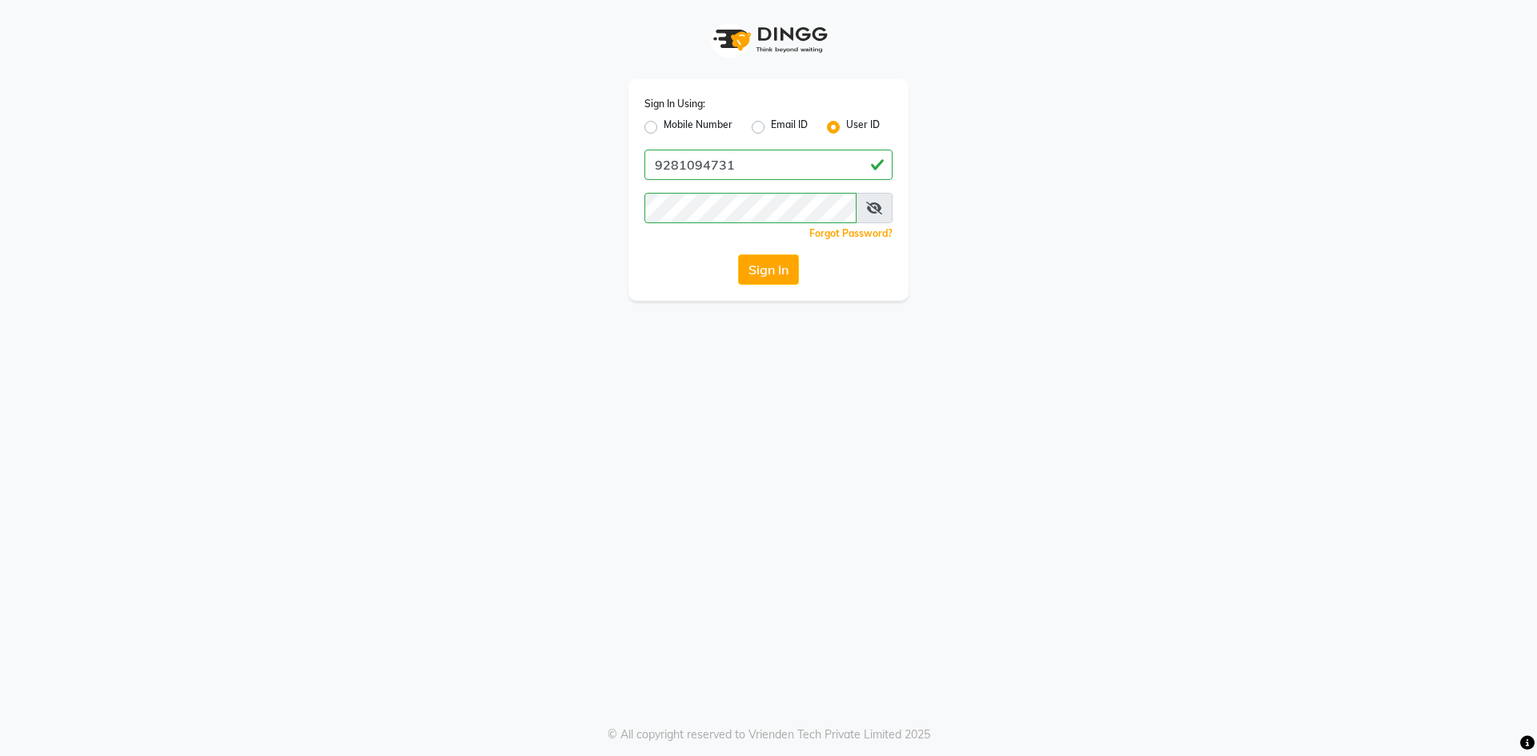
click at [700, 125] on label "Mobile Number" at bounding box center [698, 127] width 69 height 19
click at [674, 125] on input "Mobile Number" at bounding box center [669, 123] width 10 height 10
radio input "true"
radio input "false"
drag, startPoint x: 768, startPoint y: 166, endPoint x: 786, endPoint y: 172, distance: 18.7
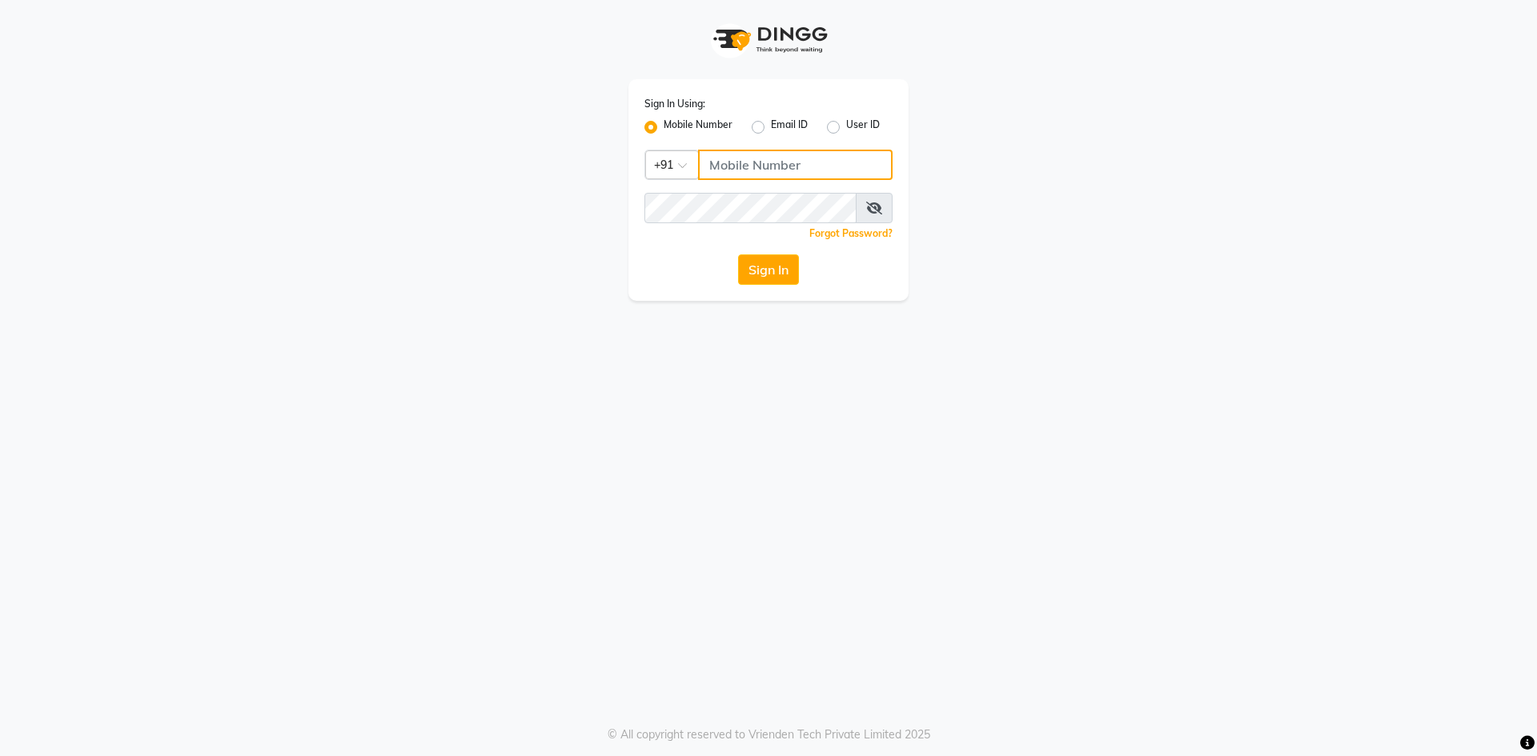
click at [768, 166] on input "Username" at bounding box center [795, 165] width 194 height 30
click at [775, 162] on input "7993831337" at bounding box center [795, 165] width 194 height 30
type input "8919070740"
click at [767, 266] on button "Sign In" at bounding box center [768, 270] width 61 height 30
